Goal: Task Accomplishment & Management: Use online tool/utility

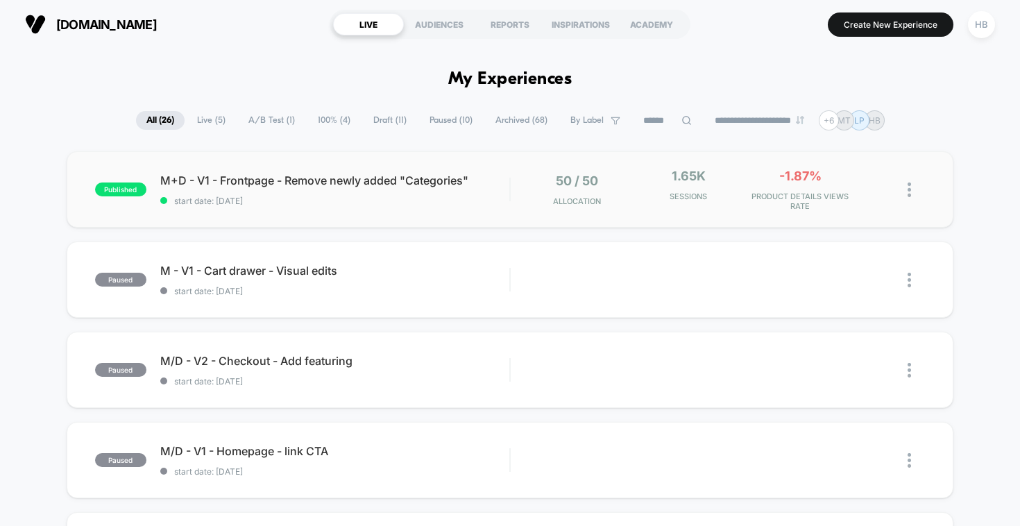
click at [310, 215] on div "published M+D - V1 - Frontpage - Remove newly added "Categories" start date: [D…" at bounding box center [511, 189] width 888 height 76
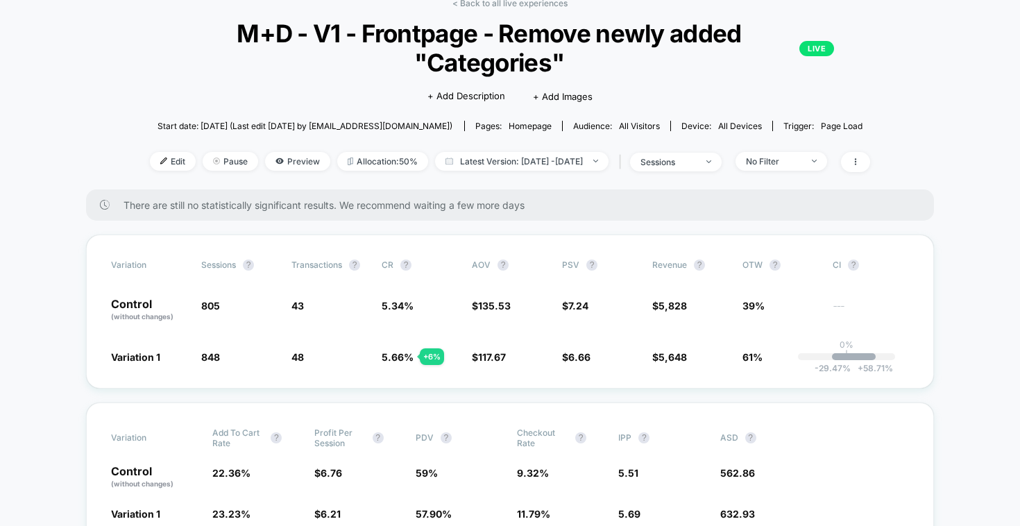
scroll to position [77, 0]
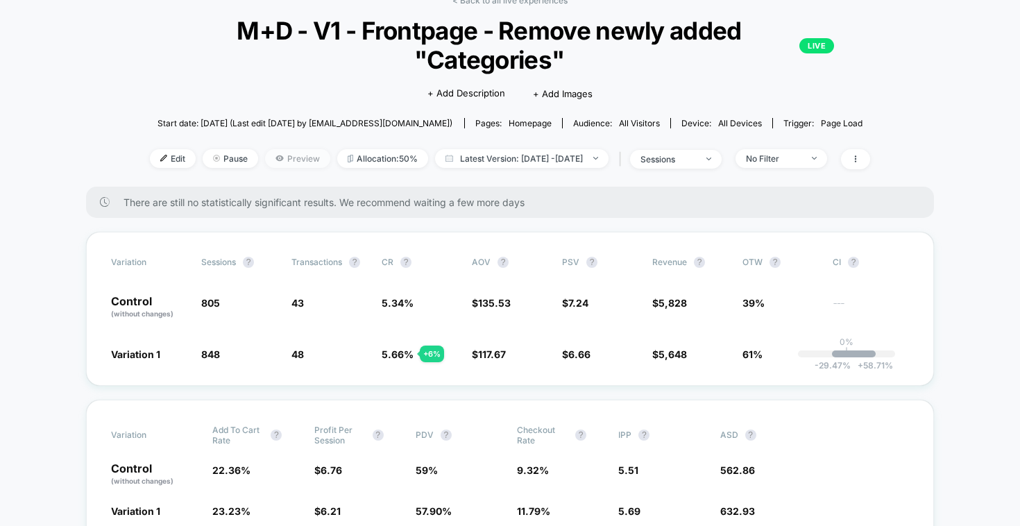
click at [282, 155] on span "Preview" at bounding box center [297, 158] width 65 height 19
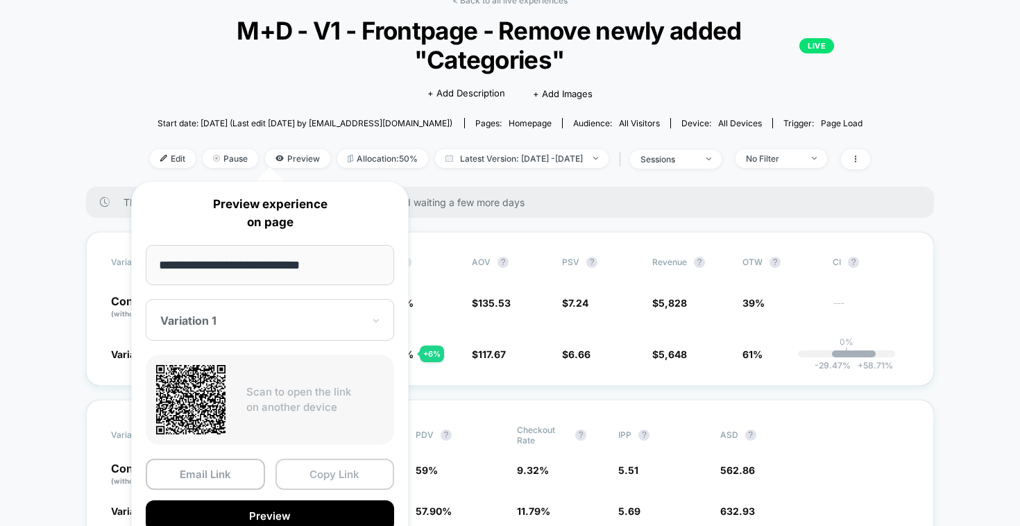
click at [335, 487] on button "Copy Link" at bounding box center [335, 474] width 119 height 31
